Goal: Register for event/course

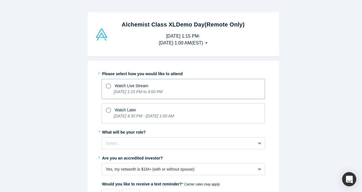
click at [106, 86] on icon at bounding box center [108, 85] width 5 height 5
click at [0, 0] on input "Watch Live Stream [DATE] 1:15 PM to 4:00 PM" at bounding box center [0, 0] width 0 height 0
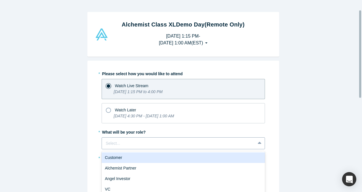
click at [111, 138] on div "6 results available. Use Up and Down to choose options, press Enter to select t…" at bounding box center [184, 143] width 164 height 12
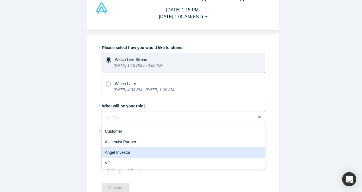
click at [109, 149] on div "Angel Investor" at bounding box center [184, 152] width 164 height 11
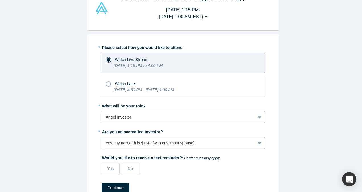
click at [113, 144] on div "Yes, my networth is $1M+ (with or without spouse)" at bounding box center [184, 143] width 164 height 12
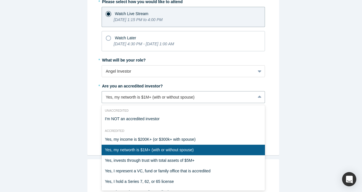
click at [117, 148] on div "Yes, my networth is $1M+ (with or without spouse)" at bounding box center [184, 150] width 164 height 11
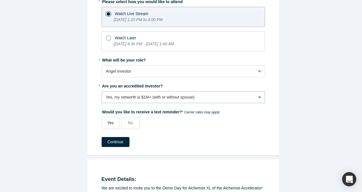
click at [107, 121] on span "Yes" at bounding box center [110, 123] width 7 height 5
click at [0, 0] on input "Yes" at bounding box center [0, 0] width 0 height 0
select select "US"
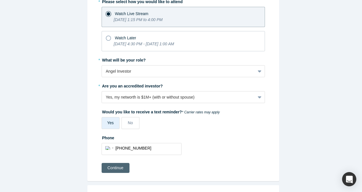
click at [116, 166] on button "Continue" at bounding box center [116, 168] width 28 height 10
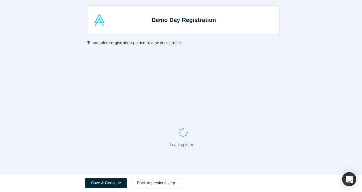
select select "US"
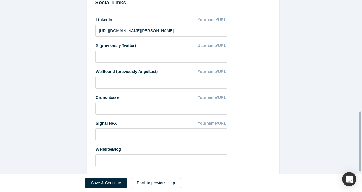
scroll to position [327, 0]
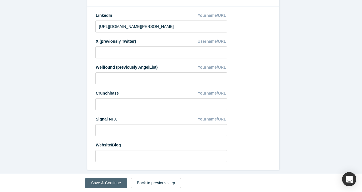
click at [105, 186] on button "Save & Continue" at bounding box center [106, 183] width 42 height 10
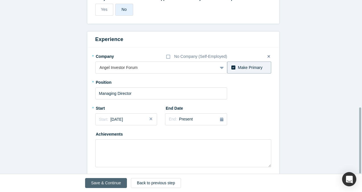
scroll to position [283, 0]
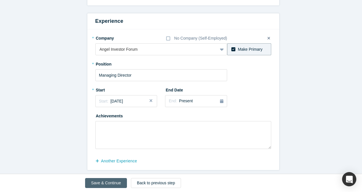
click at [103, 181] on button "Save & Continue" at bounding box center [106, 183] width 42 height 10
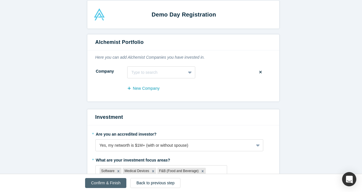
scroll to position [6, 0]
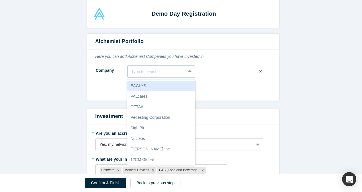
click at [189, 72] on icon at bounding box center [190, 72] width 4 height 6
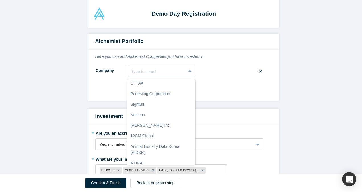
scroll to position [28, 0]
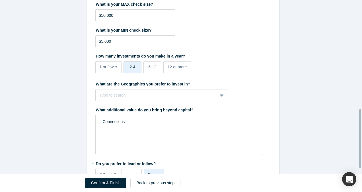
scroll to position [341, 0]
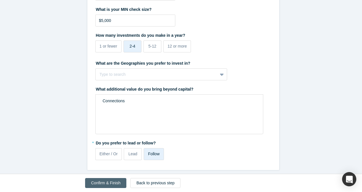
click at [103, 183] on button "Confirm & Finish" at bounding box center [105, 183] width 41 height 10
